Goal: Task Accomplishment & Management: Use online tool/utility

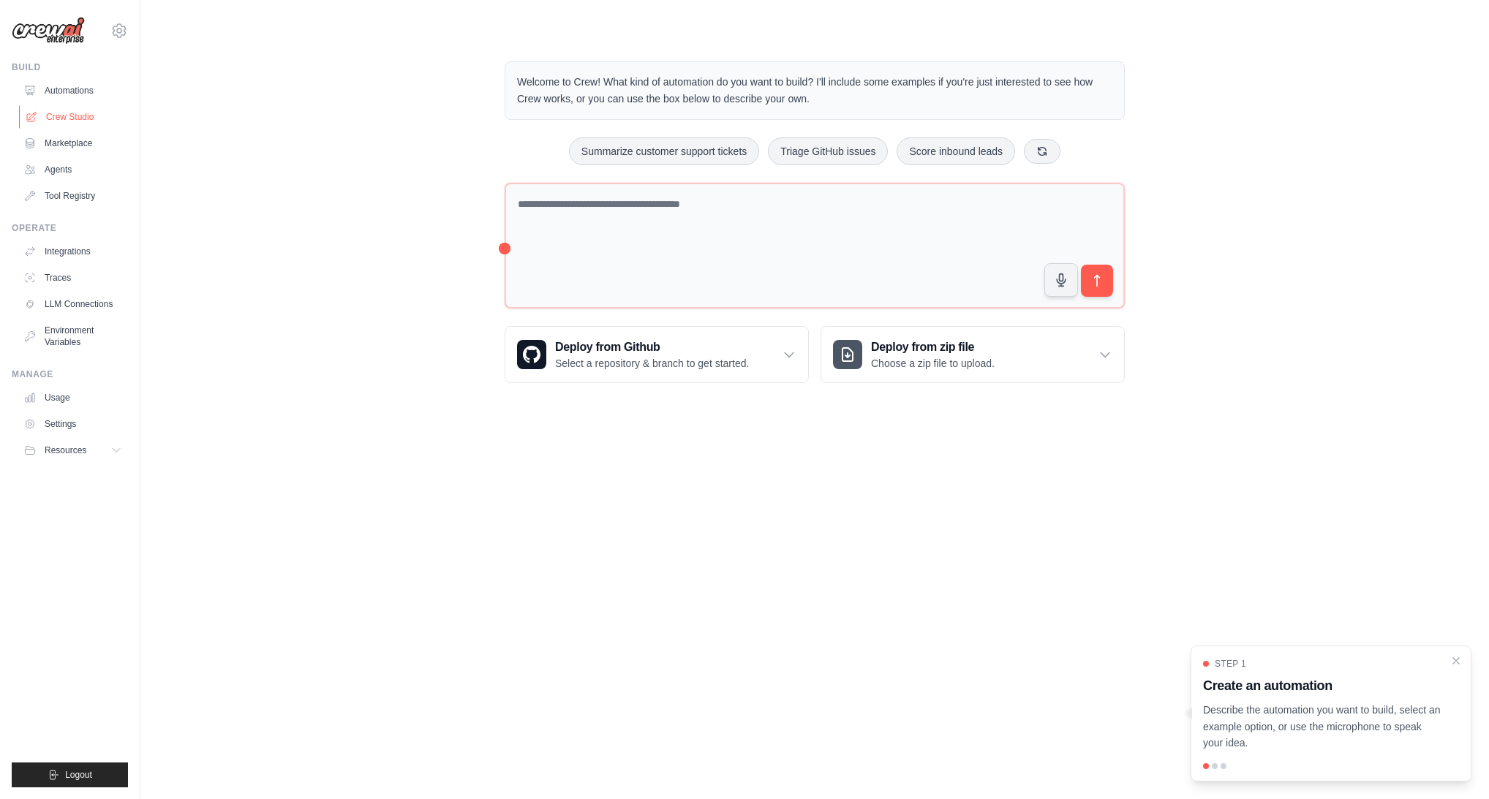
click at [88, 118] on link "Crew Studio" at bounding box center [74, 116] width 110 height 23
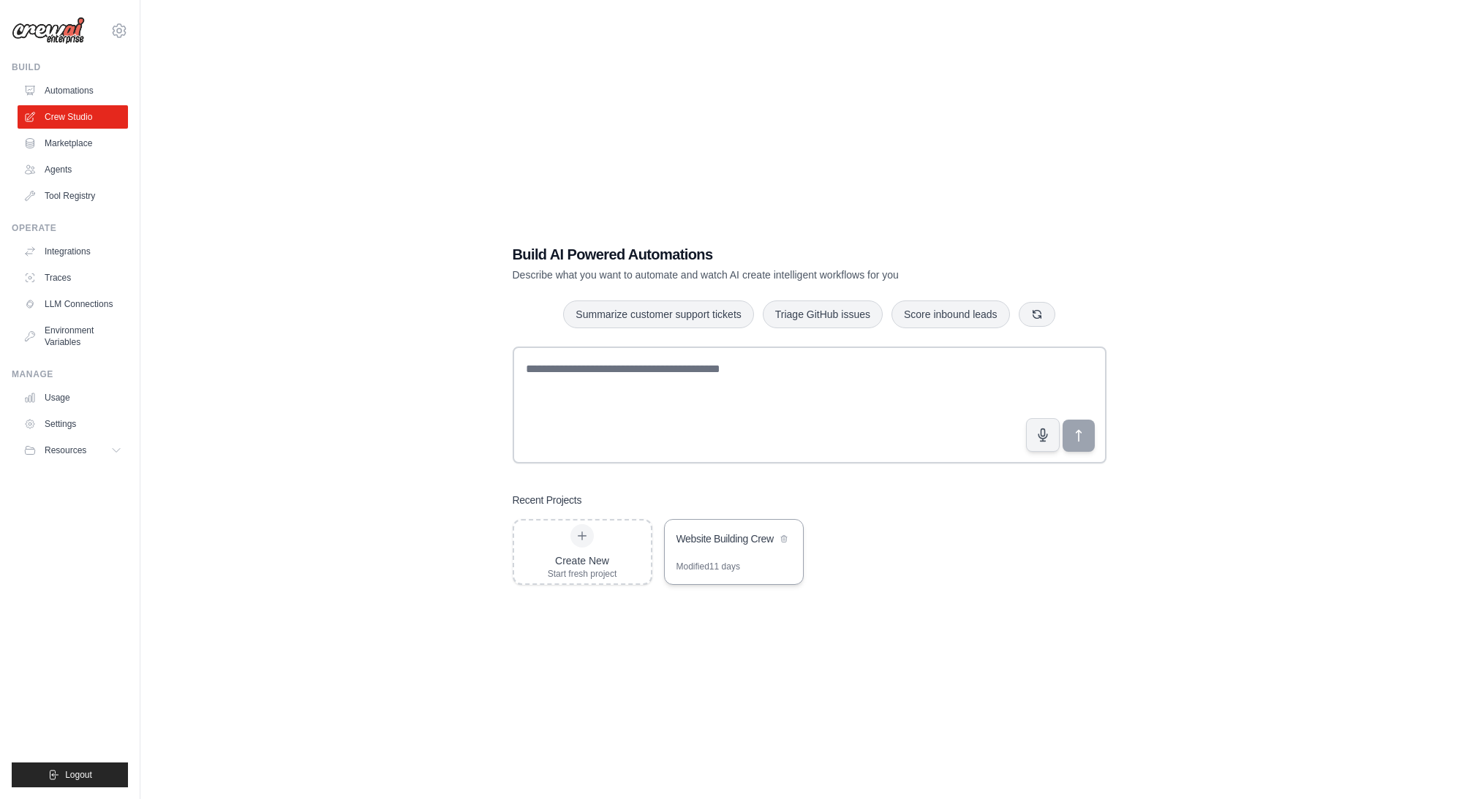
click at [753, 562] on div "Modified 11 days" at bounding box center [734, 572] width 138 height 23
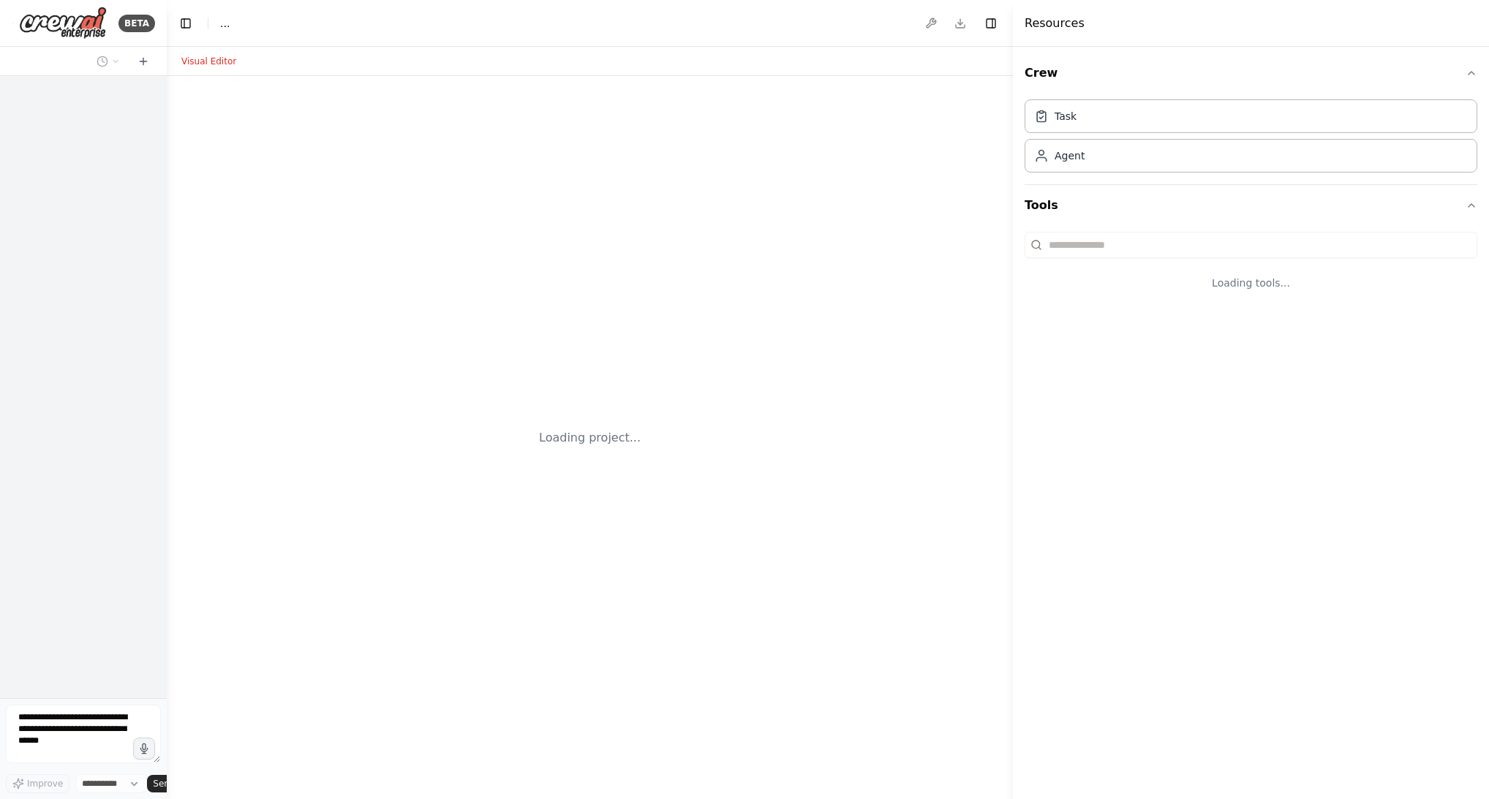
select select "****"
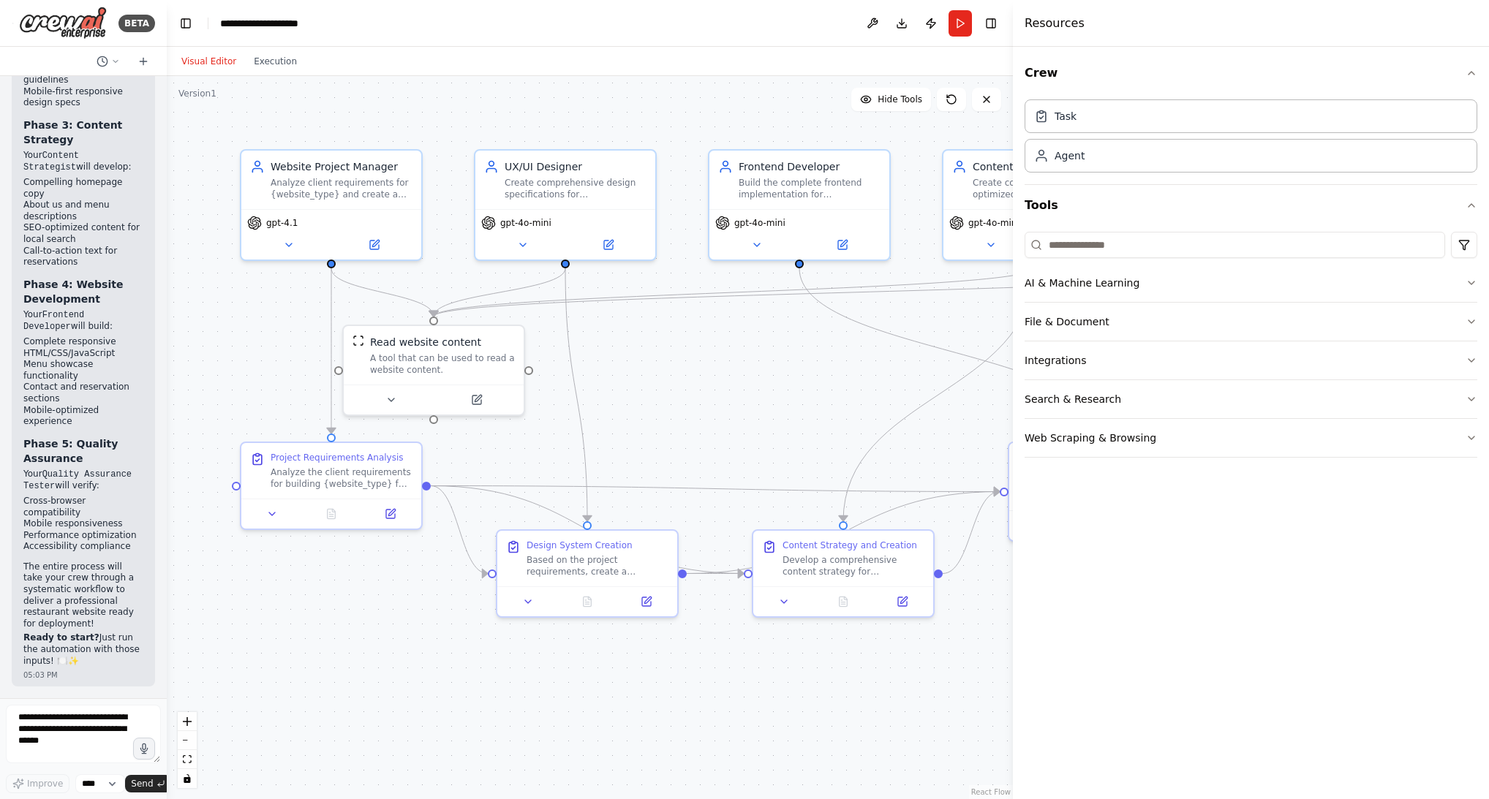
scroll to position [5061, 0]
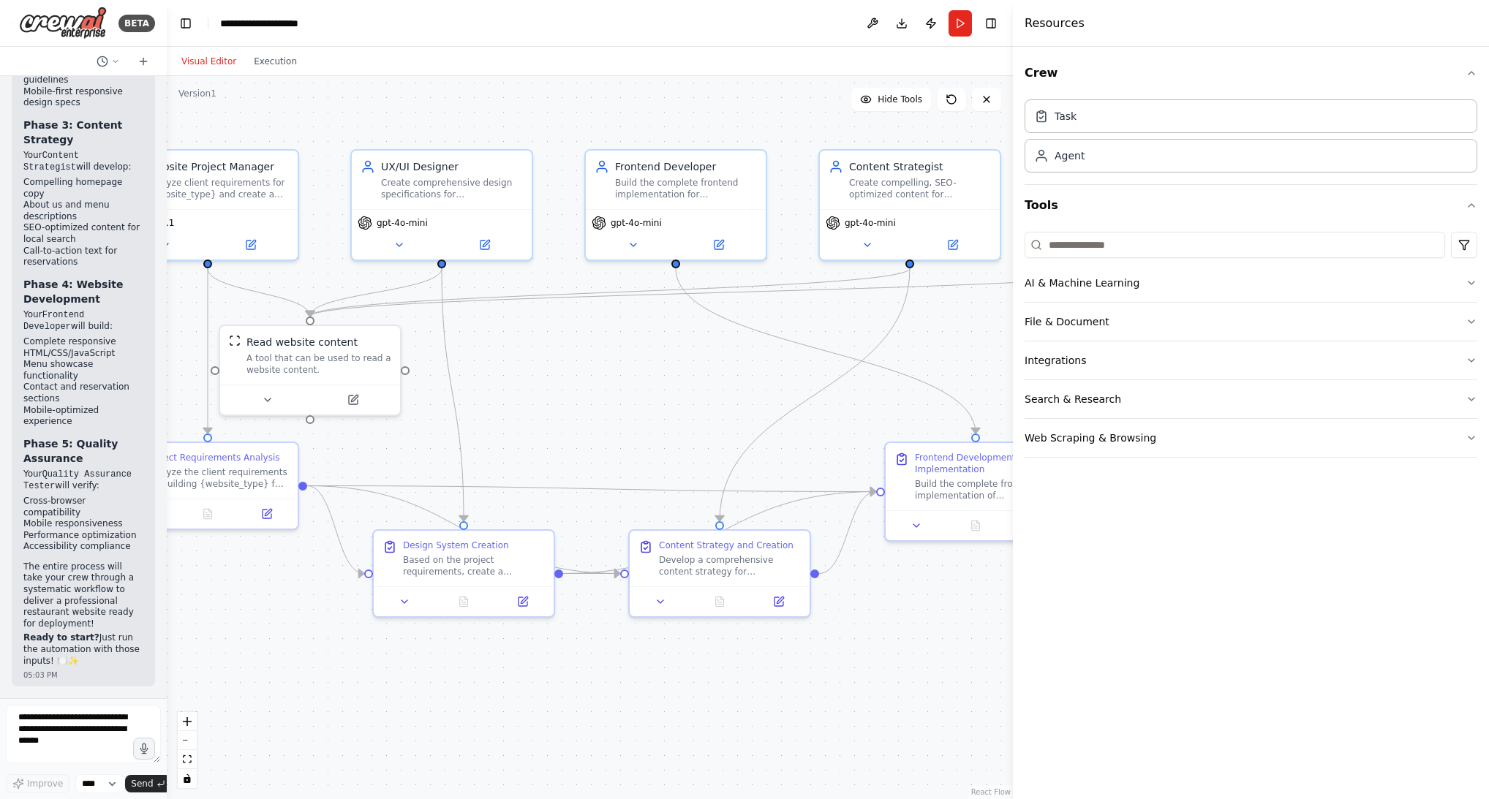
drag, startPoint x: 687, startPoint y: 429, endPoint x: 564, endPoint y: 429, distance: 123.6
click at [564, 429] on div ".deletable-edge-delete-btn { width: 20px; height: 20px; border: 0px solid #ffff…" at bounding box center [590, 437] width 846 height 723
click at [461, 564] on div "Based on the project requirements, create a comprehensive design system for {we…" at bounding box center [474, 562] width 142 height 23
click at [957, 464] on div "Frontend Development Implementation" at bounding box center [986, 460] width 142 height 23
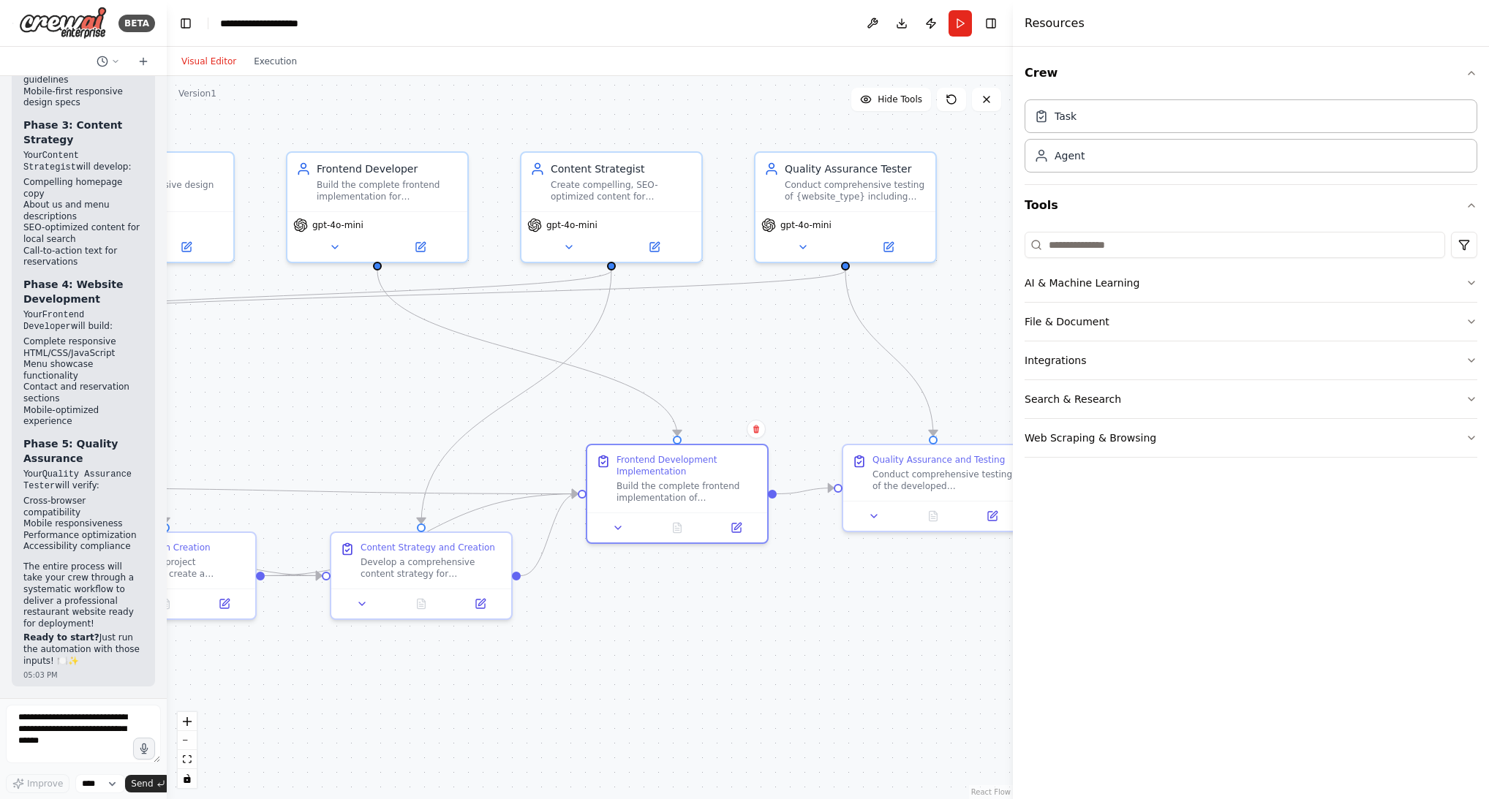
drag, startPoint x: 870, startPoint y: 385, endPoint x: 571, endPoint y: 387, distance: 298.4
click at [571, 387] on div ".deletable-edge-delete-btn { width: 20px; height: 20px; border: 0px solid #ffff…" at bounding box center [590, 437] width 846 height 723
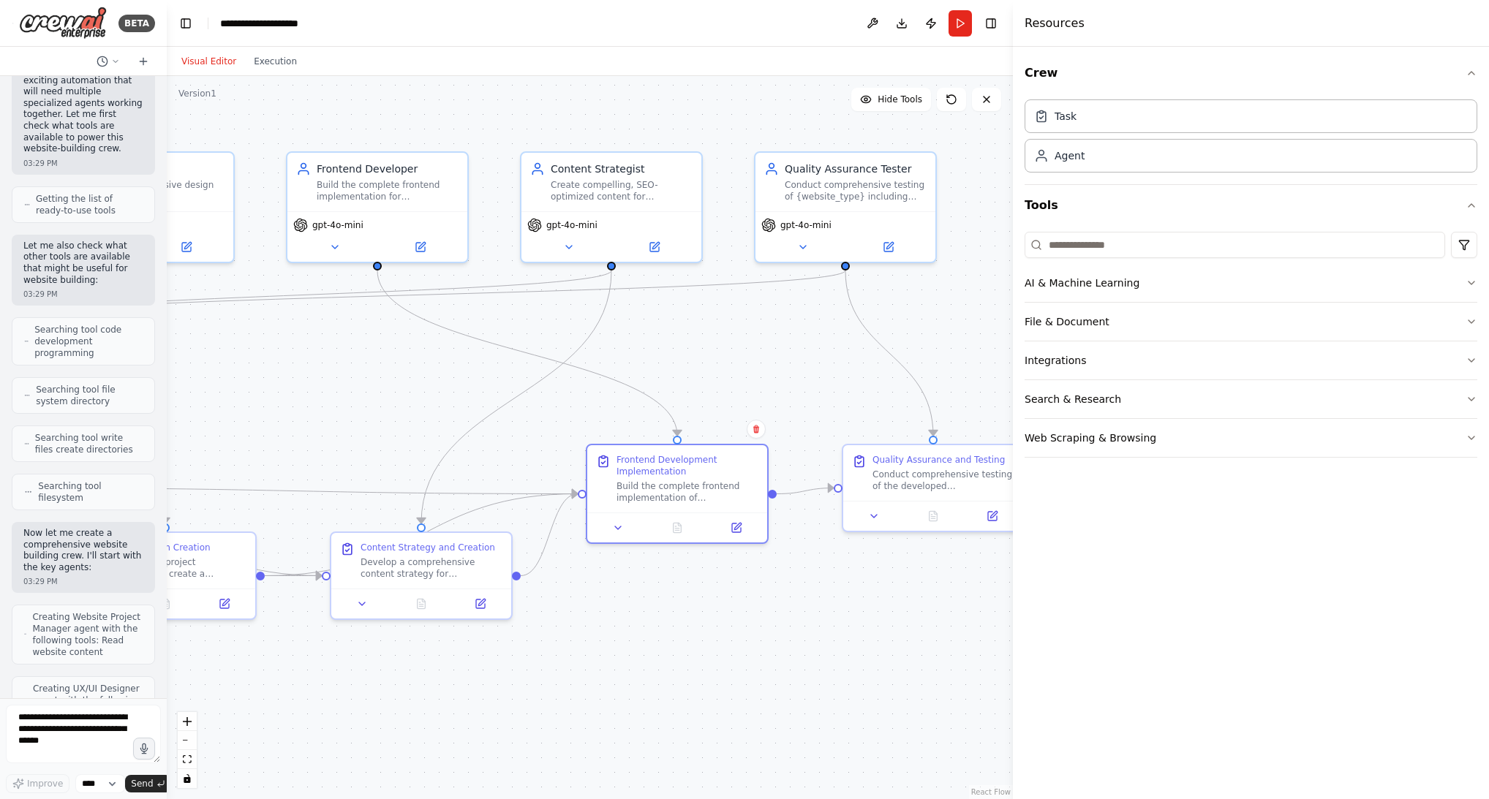
scroll to position [0, 0]
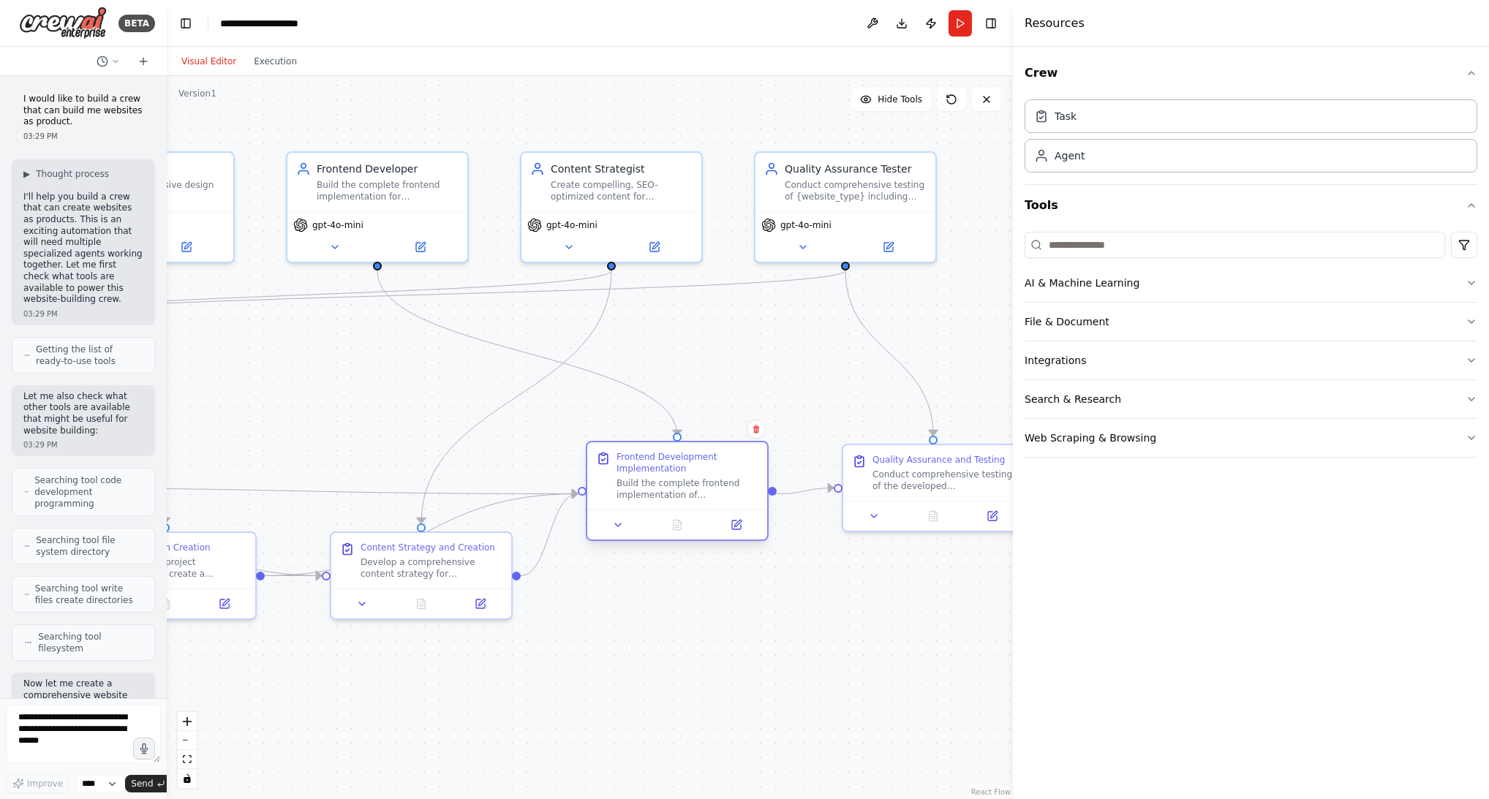
click at [674, 472] on div "Frontend Development Implementation" at bounding box center [687, 462] width 142 height 23
click at [668, 466] on div "Frontend Development Implementation" at bounding box center [687, 462] width 142 height 23
click at [734, 527] on button at bounding box center [736, 525] width 50 height 18
click at [746, 526] on icon at bounding box center [743, 525] width 9 height 9
click at [745, 523] on icon at bounding box center [745, 523] width 7 height 7
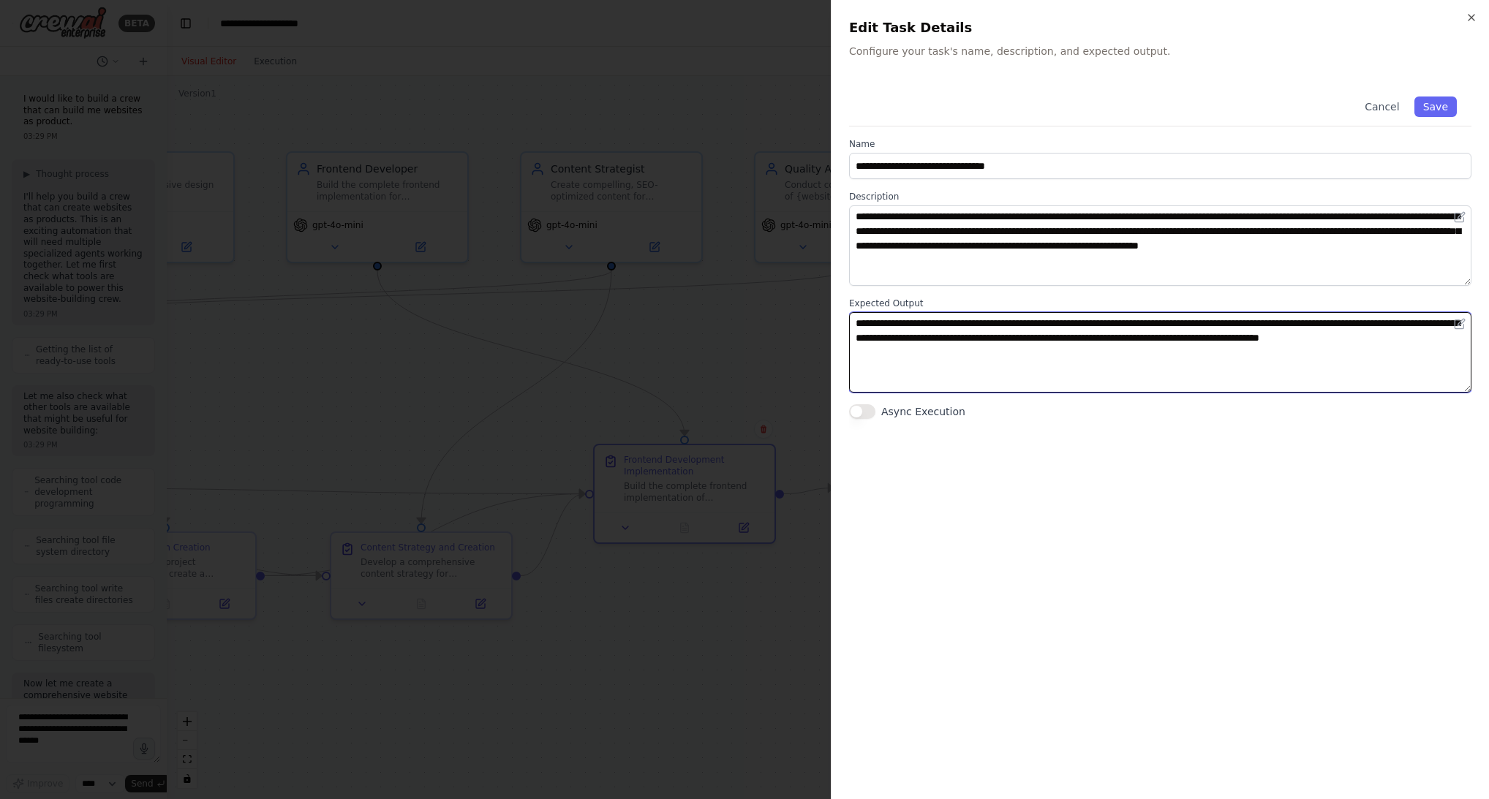
click at [865, 321] on textarea "**********" at bounding box center [1160, 352] width 622 height 80
drag, startPoint x: 857, startPoint y: 321, endPoint x: 1019, endPoint y: 367, distance: 168.8
click at [1019, 367] on textarea "**********" at bounding box center [1160, 352] width 622 height 80
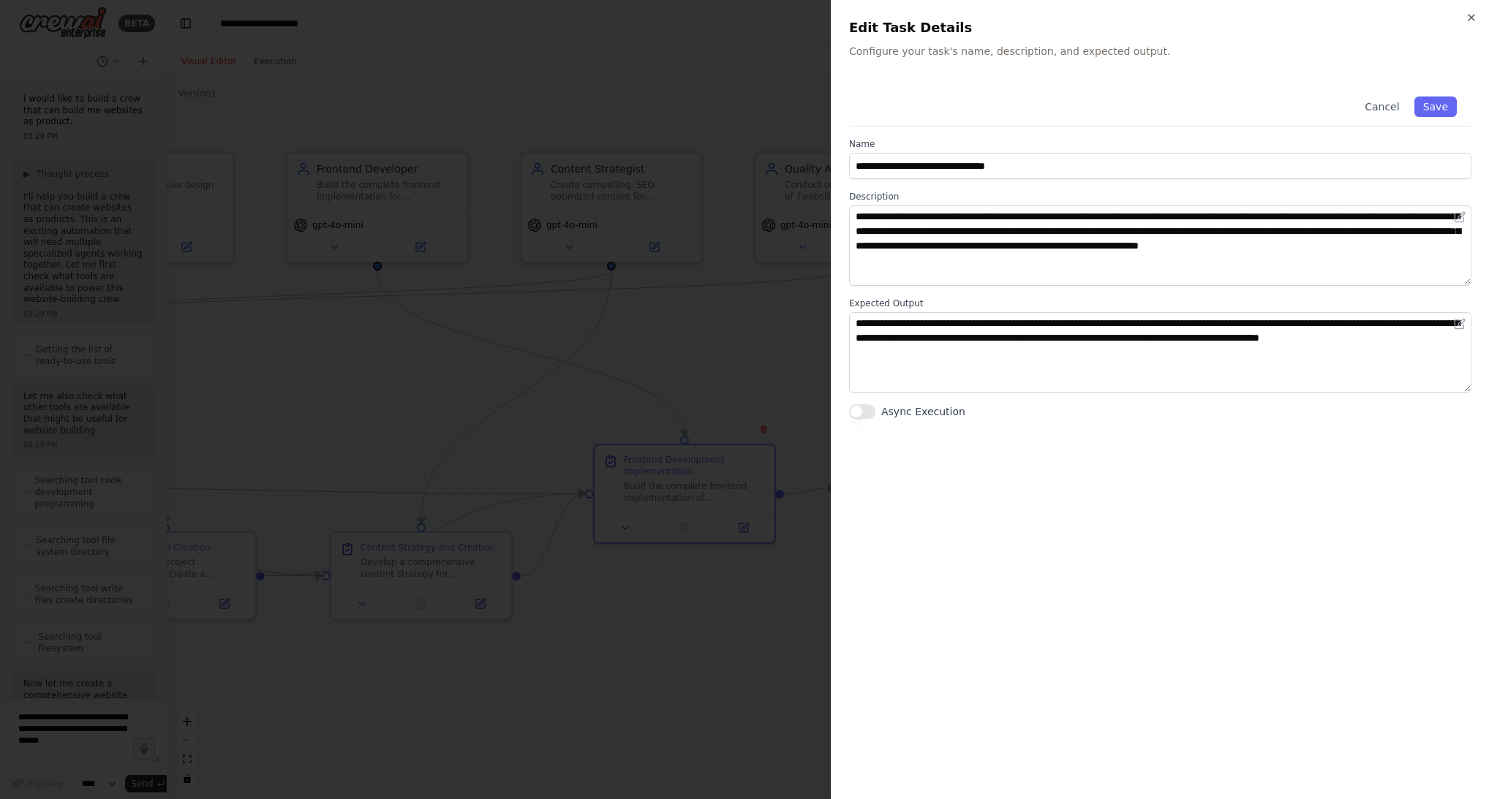
click at [765, 377] on div at bounding box center [744, 399] width 1489 height 799
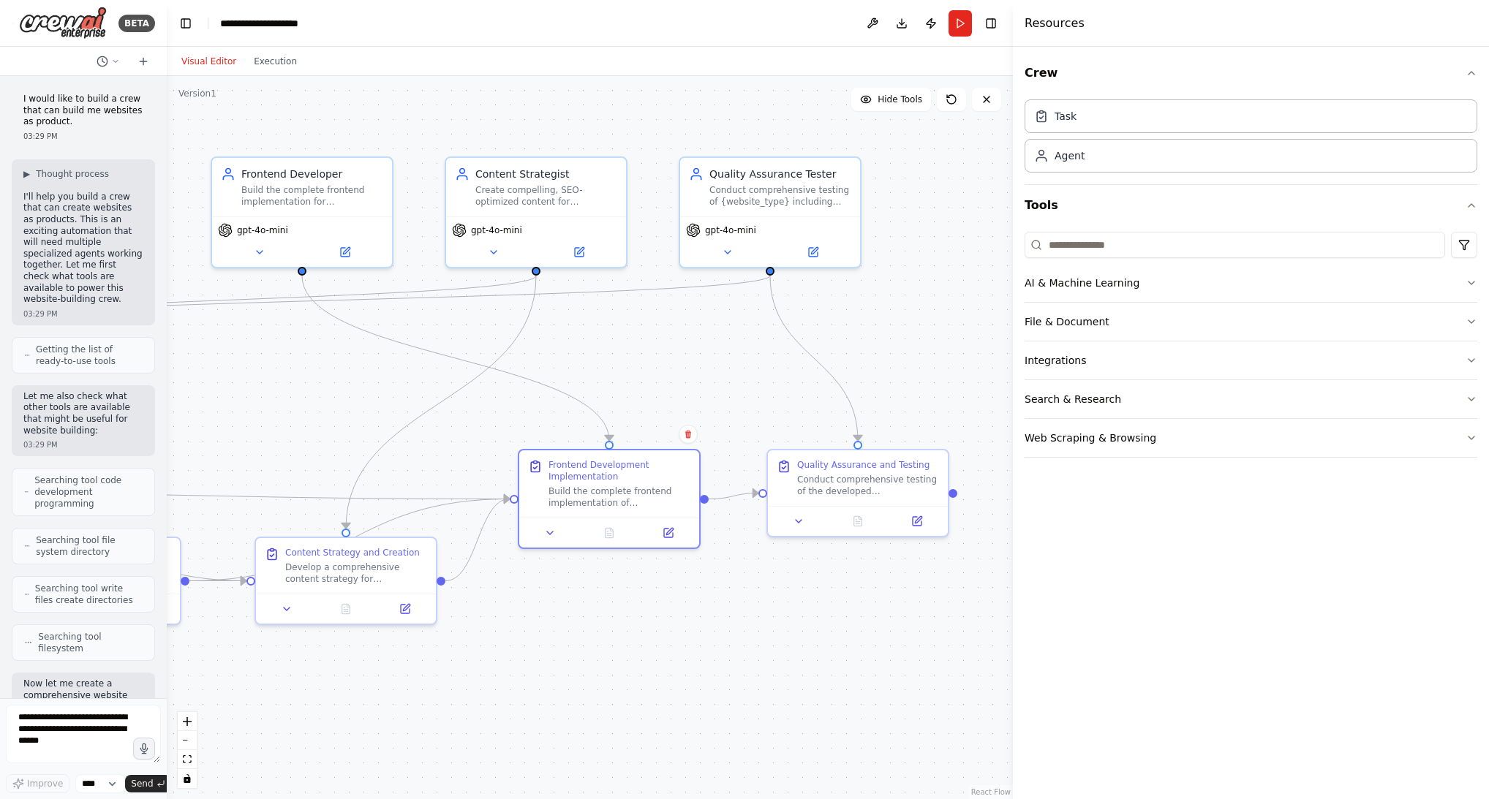
drag, startPoint x: 747, startPoint y: 373, endPoint x: 680, endPoint y: 395, distance: 70.8
click at [646, 374] on div ".deletable-edge-delete-btn { width: 20px; height: 20px; border: 0px solid #ffff…" at bounding box center [590, 437] width 846 height 723
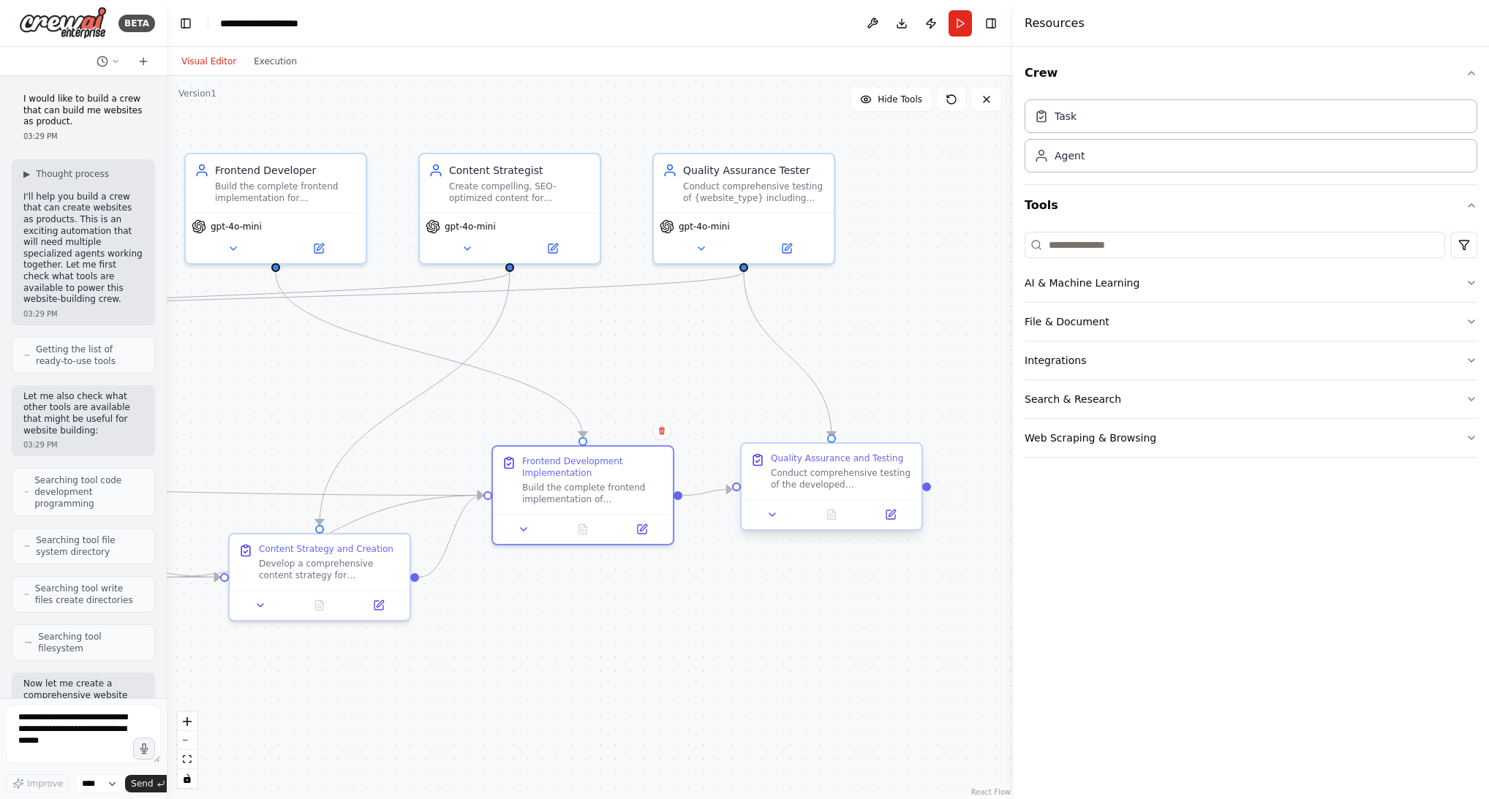
click at [826, 470] on div "Conduct comprehensive testing of the developed {website_type} to ensure it meet…" at bounding box center [842, 478] width 142 height 23
click at [834, 459] on div "Quality Assurance and Testing" at bounding box center [837, 459] width 132 height 12
click at [888, 518] on icon at bounding box center [890, 514] width 9 height 9
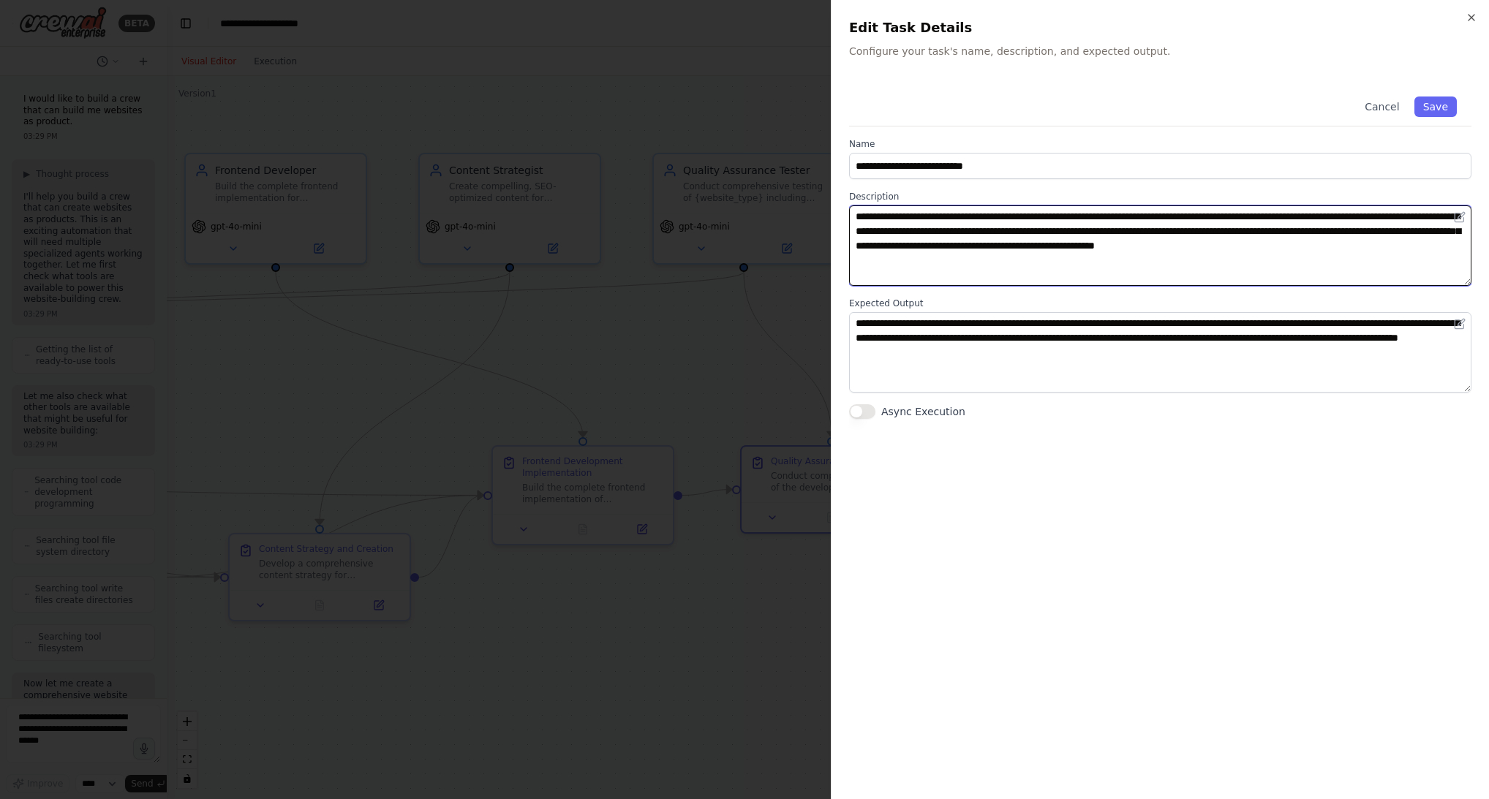
click at [1142, 215] on textarea "**********" at bounding box center [1160, 245] width 622 height 80
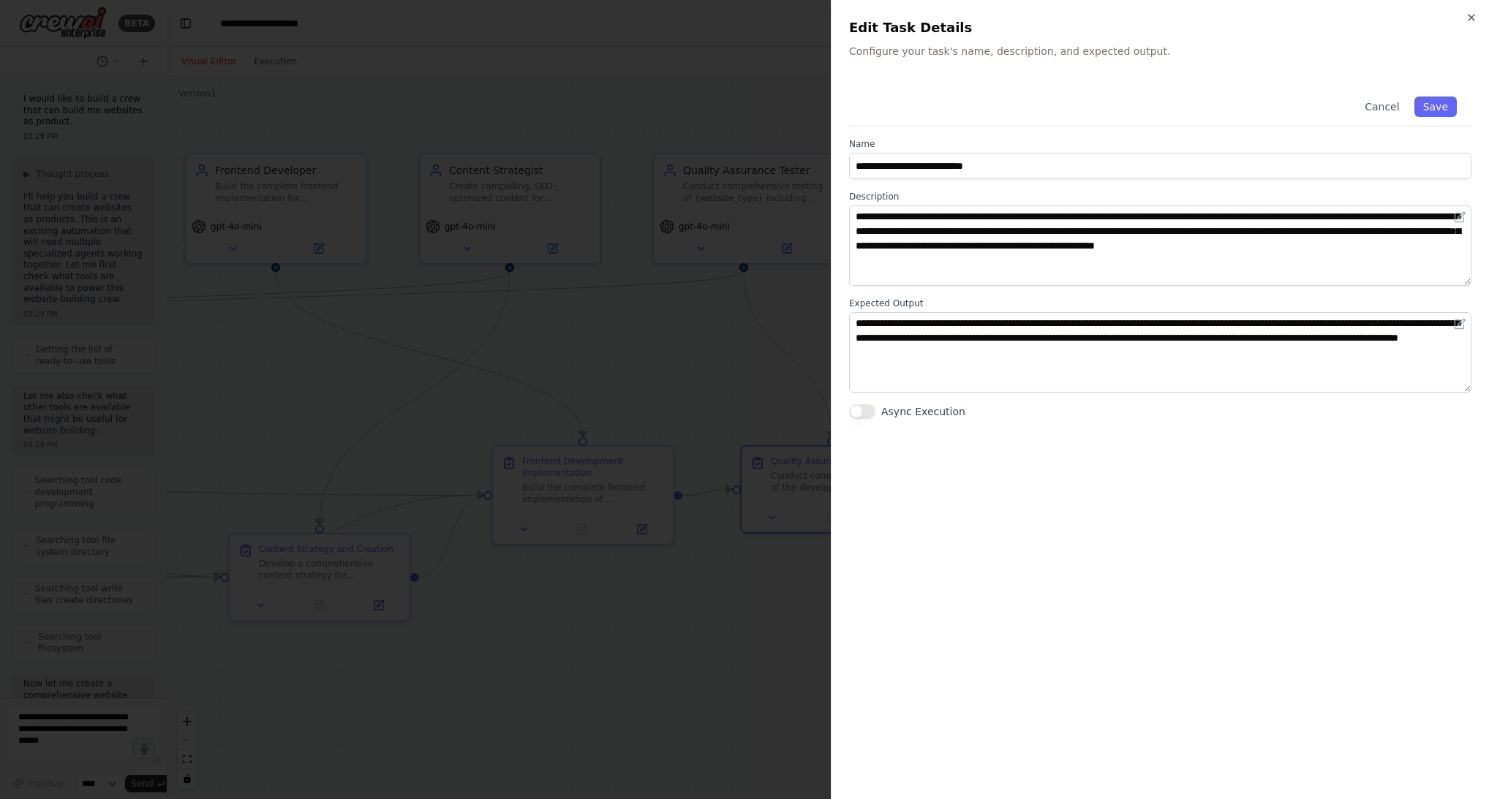
click at [771, 371] on div at bounding box center [744, 399] width 1489 height 799
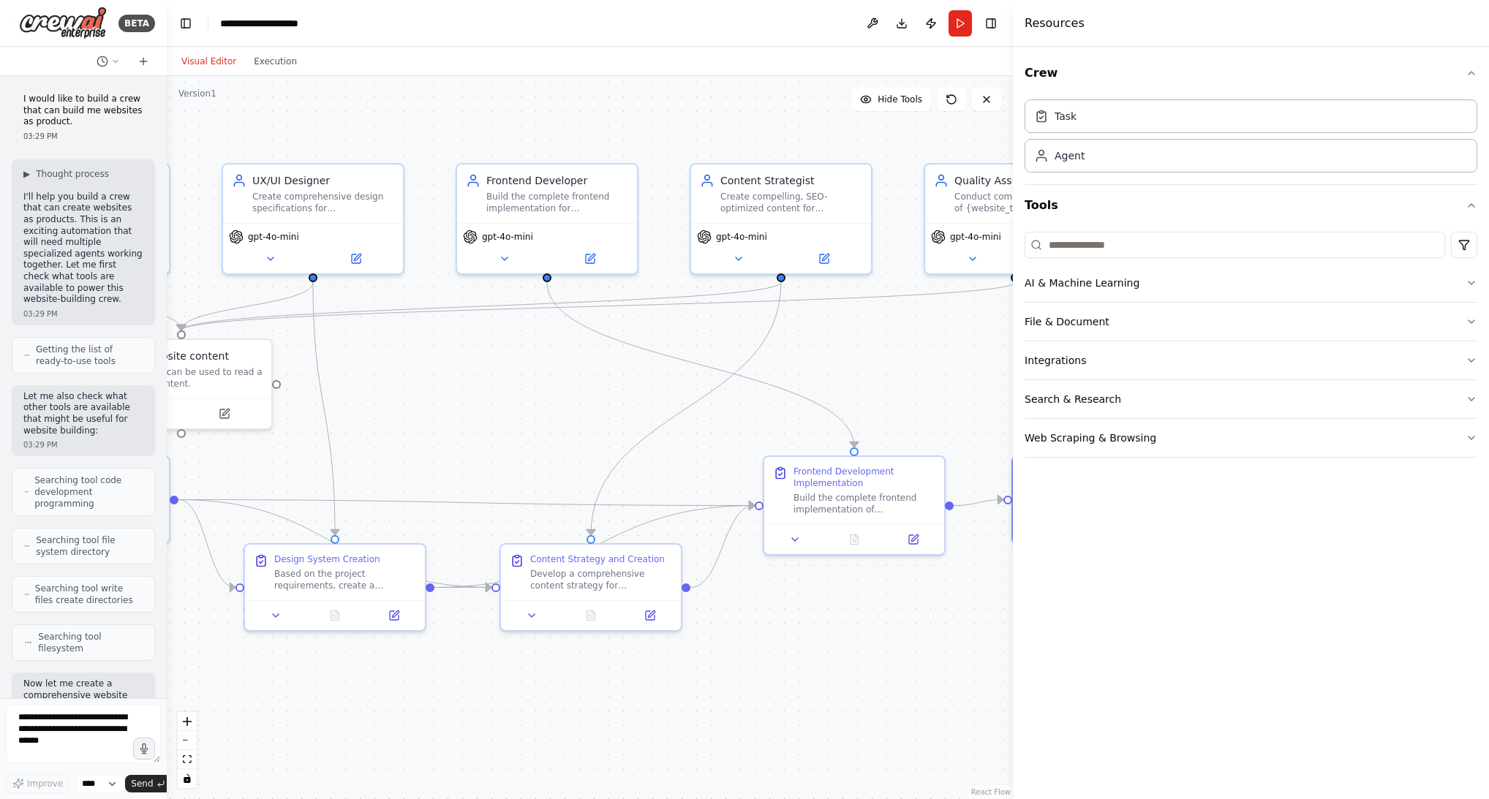
drag, startPoint x: 510, startPoint y: 396, endPoint x: 782, endPoint y: 406, distance: 271.5
click at [782, 406] on div ".deletable-edge-delete-btn { width: 20px; height: 20px; border: 0px solid #ffff…" at bounding box center [590, 437] width 846 height 723
click at [365, 565] on div "Based on the project requirements, create a comprehensive design system for {we…" at bounding box center [345, 576] width 142 height 23
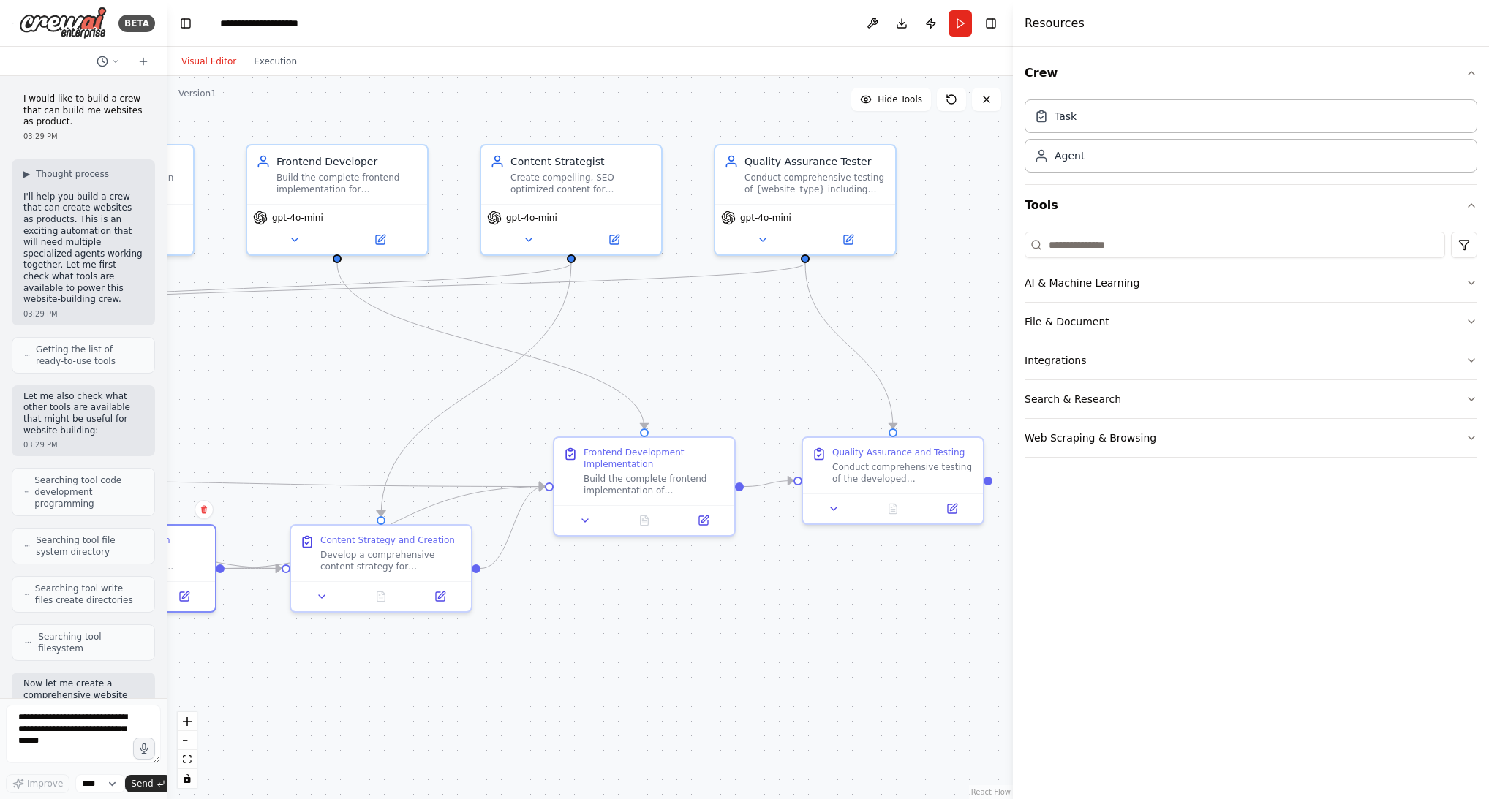
drag, startPoint x: 948, startPoint y: 617, endPoint x: 739, endPoint y: 598, distance: 210.7
click at [739, 598] on div ".deletable-edge-delete-btn { width: 20px; height: 20px; border: 0px solid #ffff…" at bounding box center [590, 437] width 846 height 723
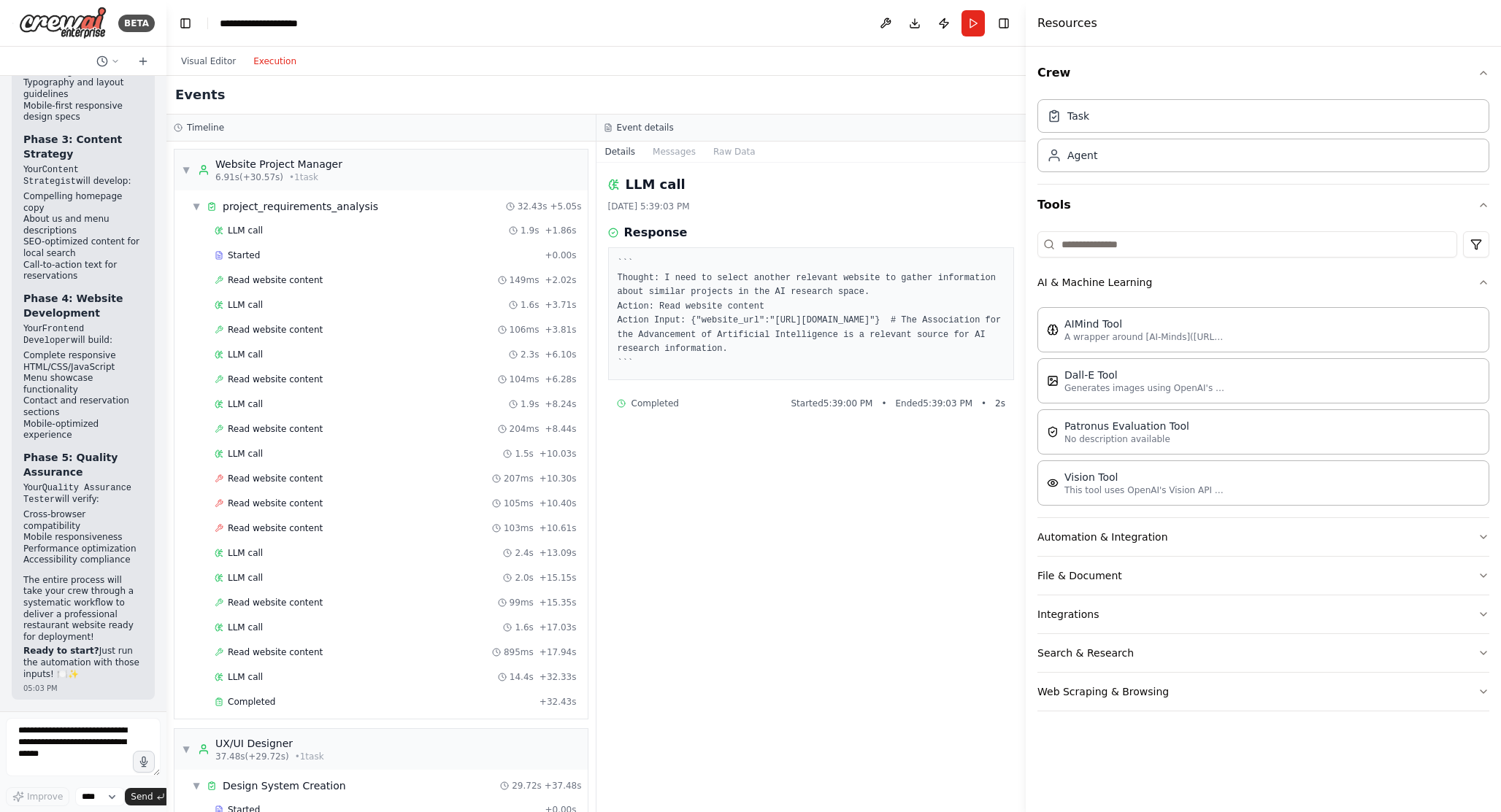
scroll to position [5035, 0]
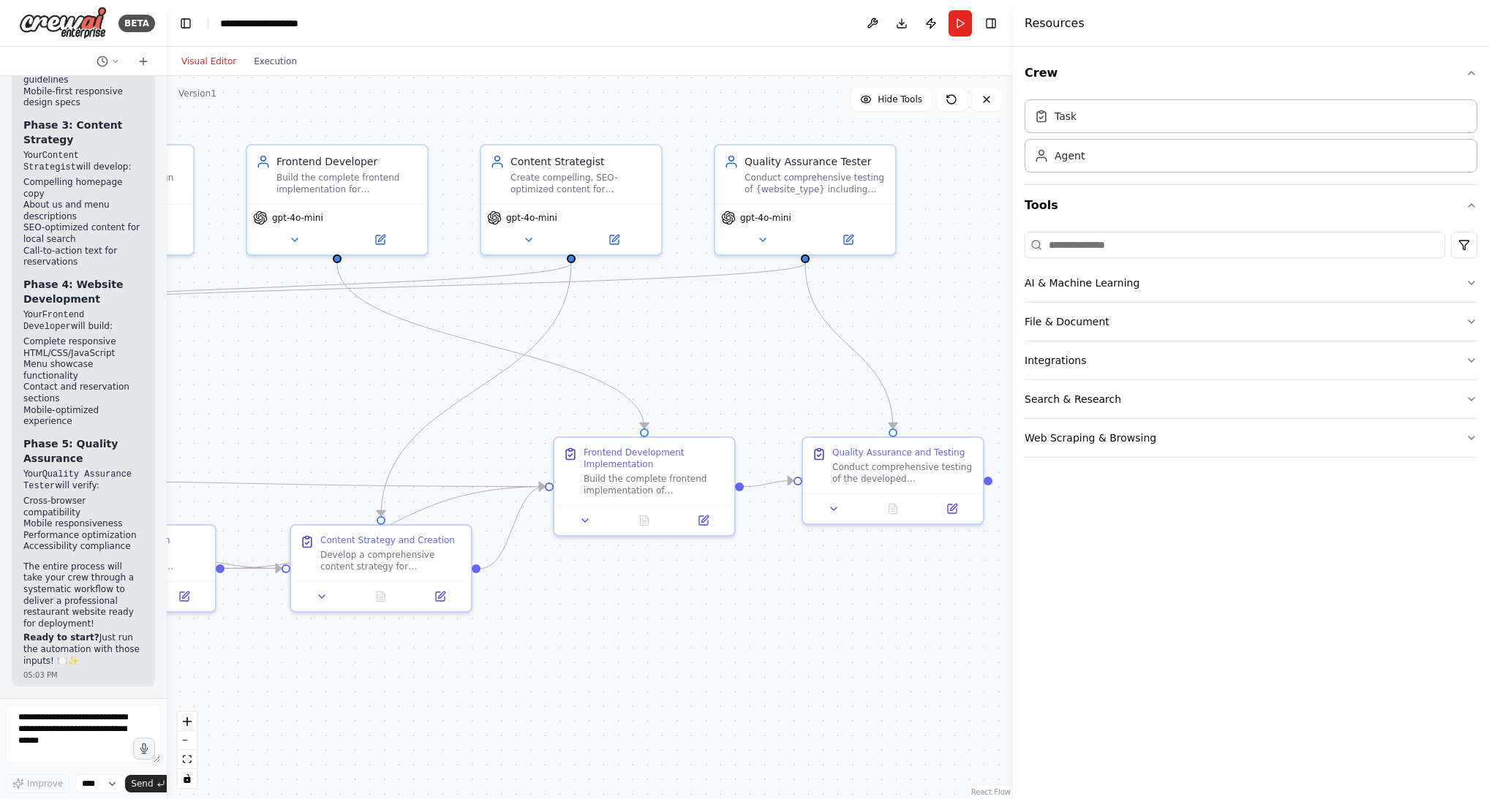
scroll to position [5015, 0]
